Goal: Task Accomplishment & Management: Use online tool/utility

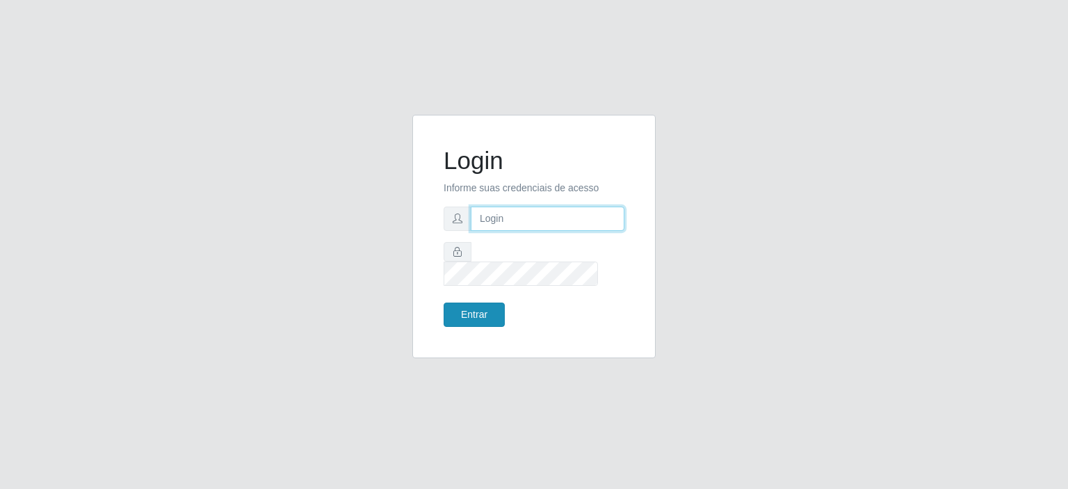
type input "[EMAIL_ADDRESS][DOMAIN_NAME]"
click at [479, 302] on button "Entrar" at bounding box center [474, 314] width 61 height 24
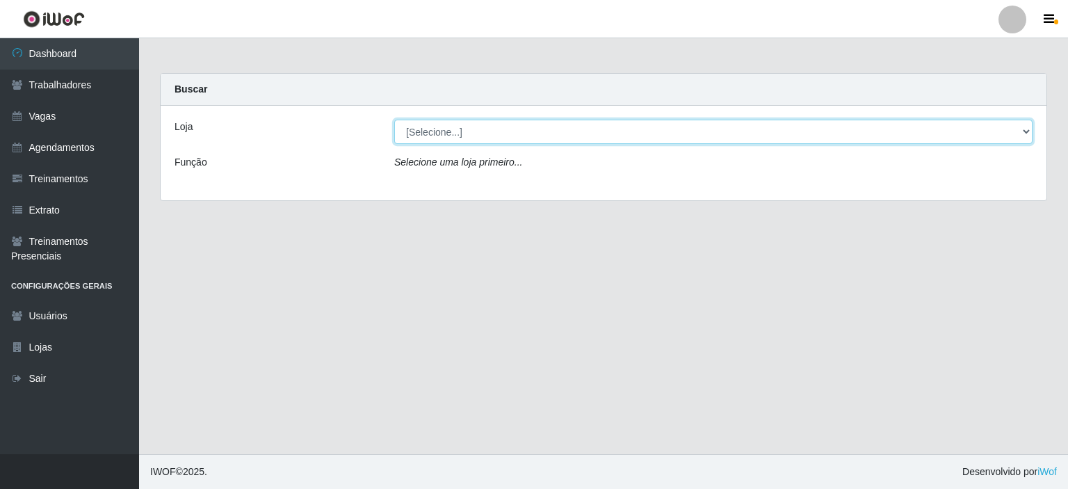
click at [423, 136] on select "[Selecione...] Preço Bom Supermercado" at bounding box center [713, 132] width 638 height 24
select select "387"
click at [394, 120] on select "[Selecione...] Preço Bom Supermercado" at bounding box center [713, 132] width 638 height 24
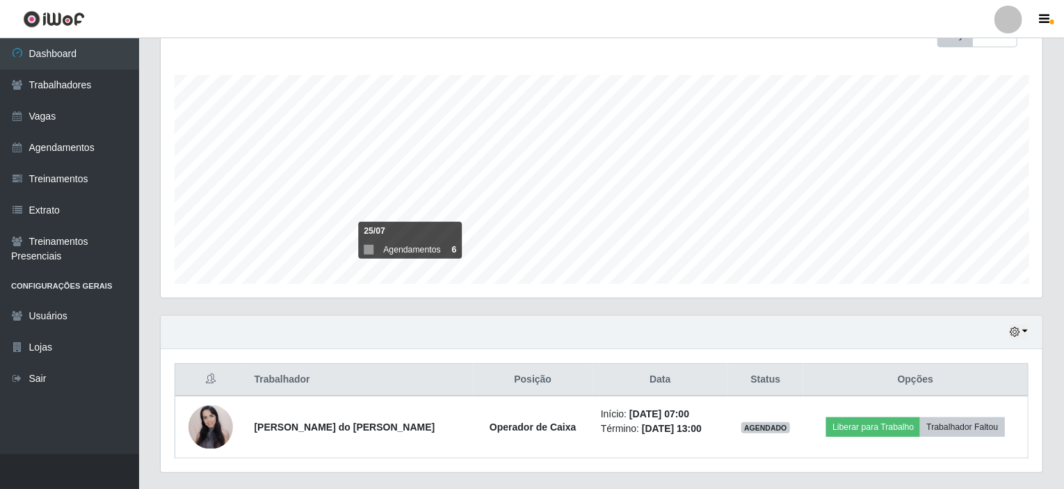
scroll to position [246, 0]
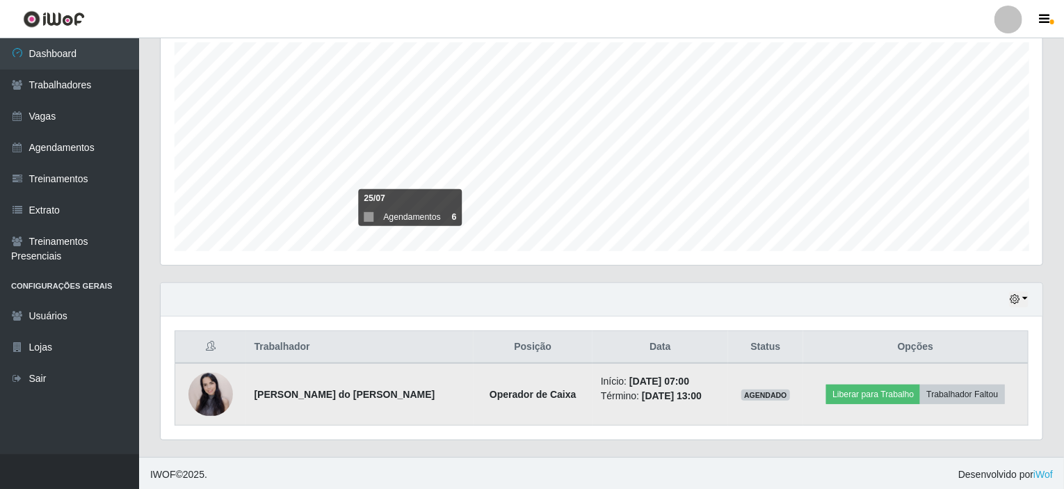
click at [219, 406] on img at bounding box center [210, 394] width 44 height 43
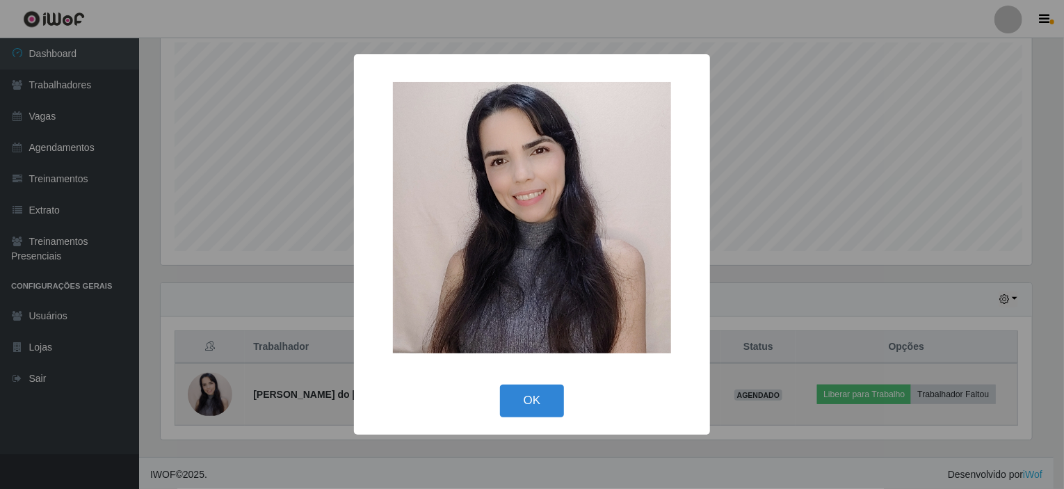
scroll to position [289, 876]
click at [219, 406] on div "× OK Cancel" at bounding box center [534, 244] width 1068 height 489
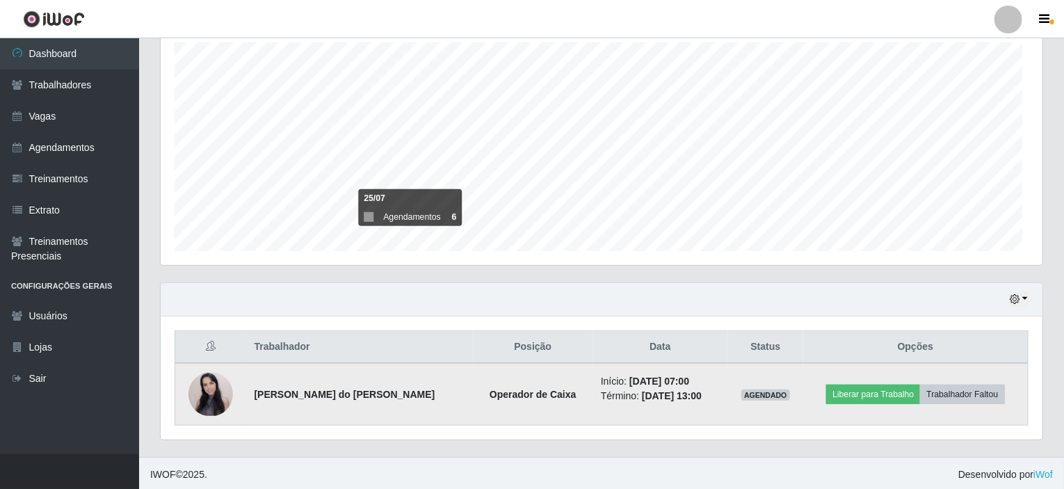
scroll to position [289, 882]
click at [867, 398] on button "Liberar para Trabalho" at bounding box center [873, 393] width 94 height 19
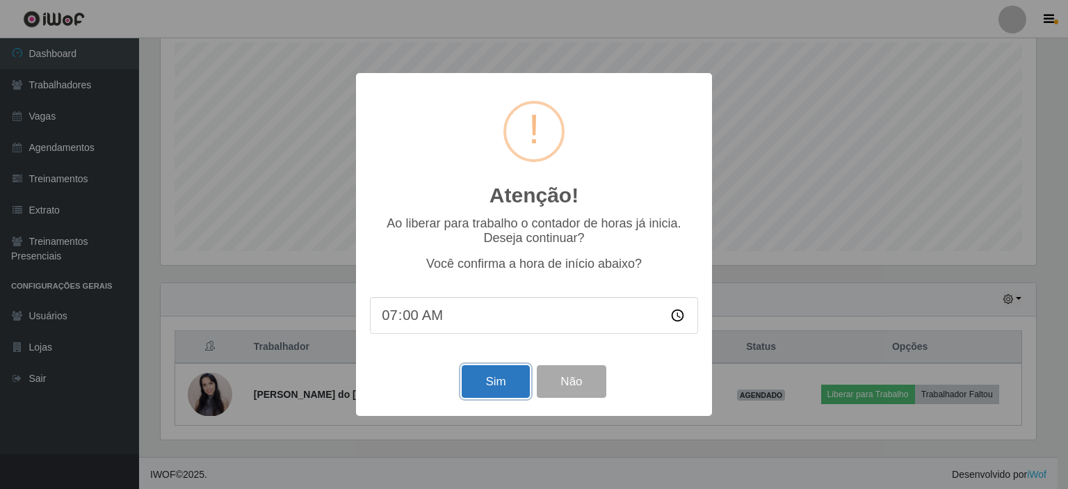
click at [492, 380] on button "Sim" at bounding box center [495, 381] width 67 height 33
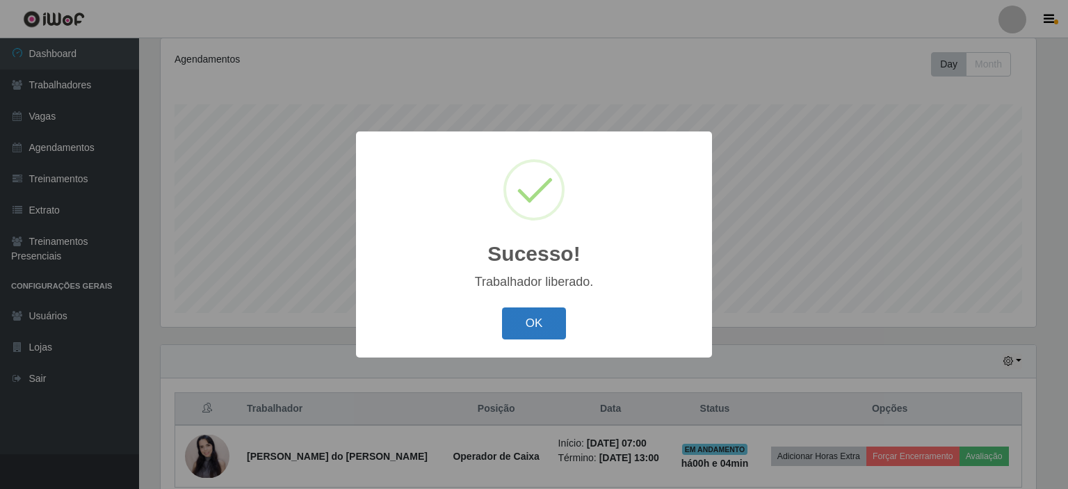
click at [530, 323] on button "OK" at bounding box center [534, 323] width 65 height 33
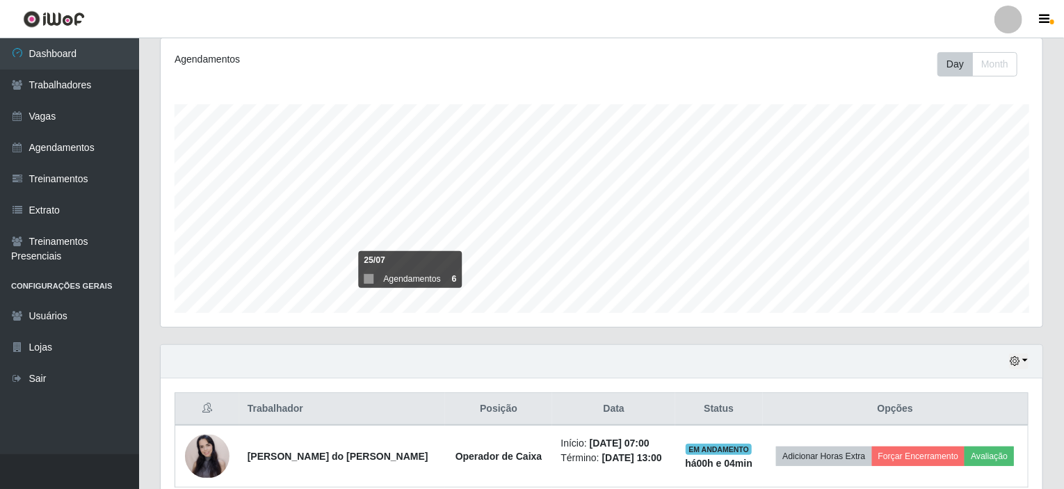
scroll to position [289, 882]
